Goal: Find specific fact: Find specific fact

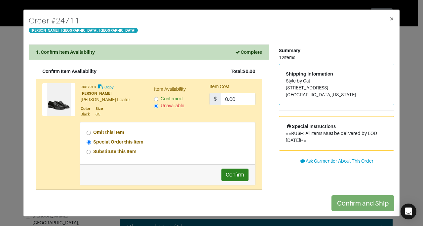
drag, startPoint x: 283, startPoint y: 88, endPoint x: 337, endPoint y: 88, distance: 53.5
click at [337, 88] on address "Style by Cat [STREET_ADDRESS][US_STATE]" at bounding box center [336, 88] width 101 height 21
copy address "[STREET_ADDRESS]"
drag, startPoint x: 284, startPoint y: 94, endPoint x: 296, endPoint y: 94, distance: 11.9
click at [296, 94] on address "Style by Cat [STREET_ADDRESS][US_STATE]" at bounding box center [336, 88] width 101 height 21
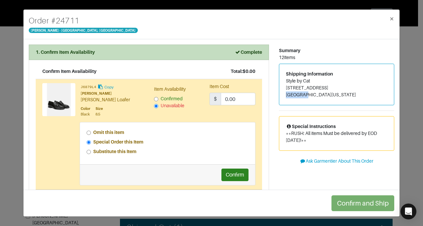
drag, startPoint x: 283, startPoint y: 94, endPoint x: 302, endPoint y: 94, distance: 19.2
click at [302, 94] on address "Style by Cat [STREET_ADDRESS][US_STATE]" at bounding box center [336, 88] width 101 height 21
copy address "Bethesda"
drag, startPoint x: 326, startPoint y: 93, endPoint x: 341, endPoint y: 94, distance: 15.2
click at [341, 94] on address "Style by Cat [STREET_ADDRESS][US_STATE]" at bounding box center [336, 88] width 101 height 21
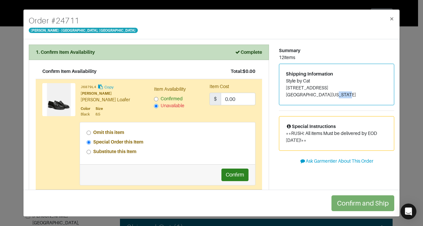
copy address "20817"
